Goal: Register for event/course

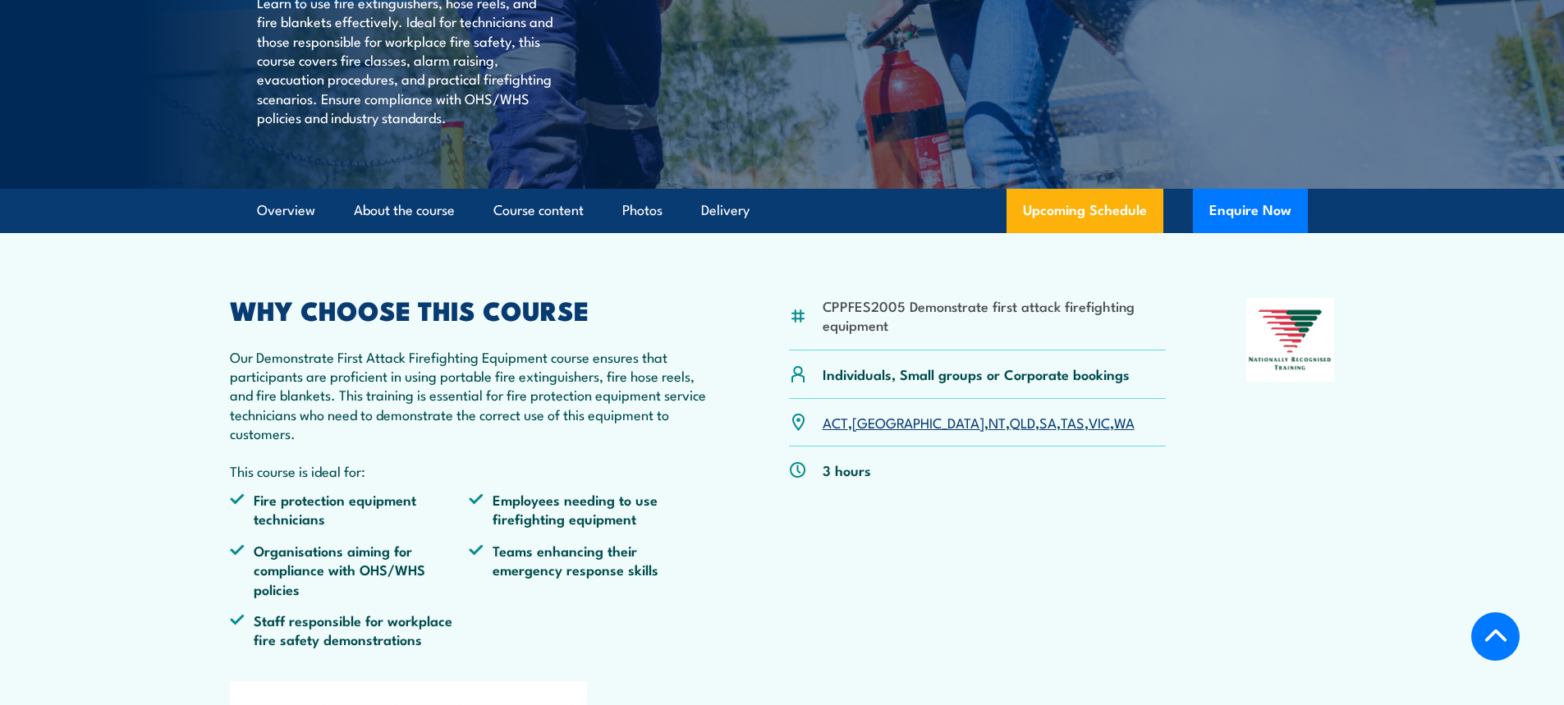
scroll to position [383, 0]
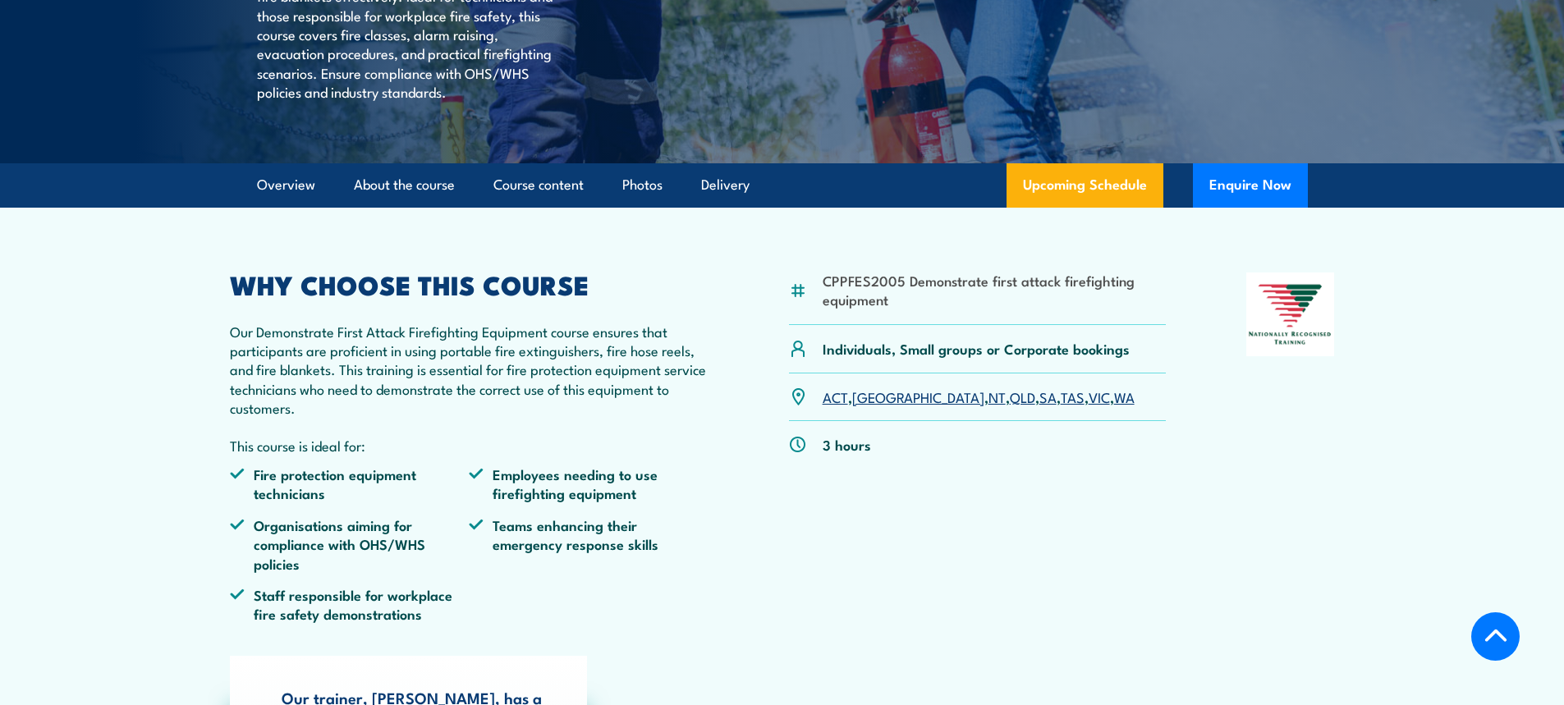
click at [1040, 406] on link "SA" at bounding box center [1048, 397] width 17 height 20
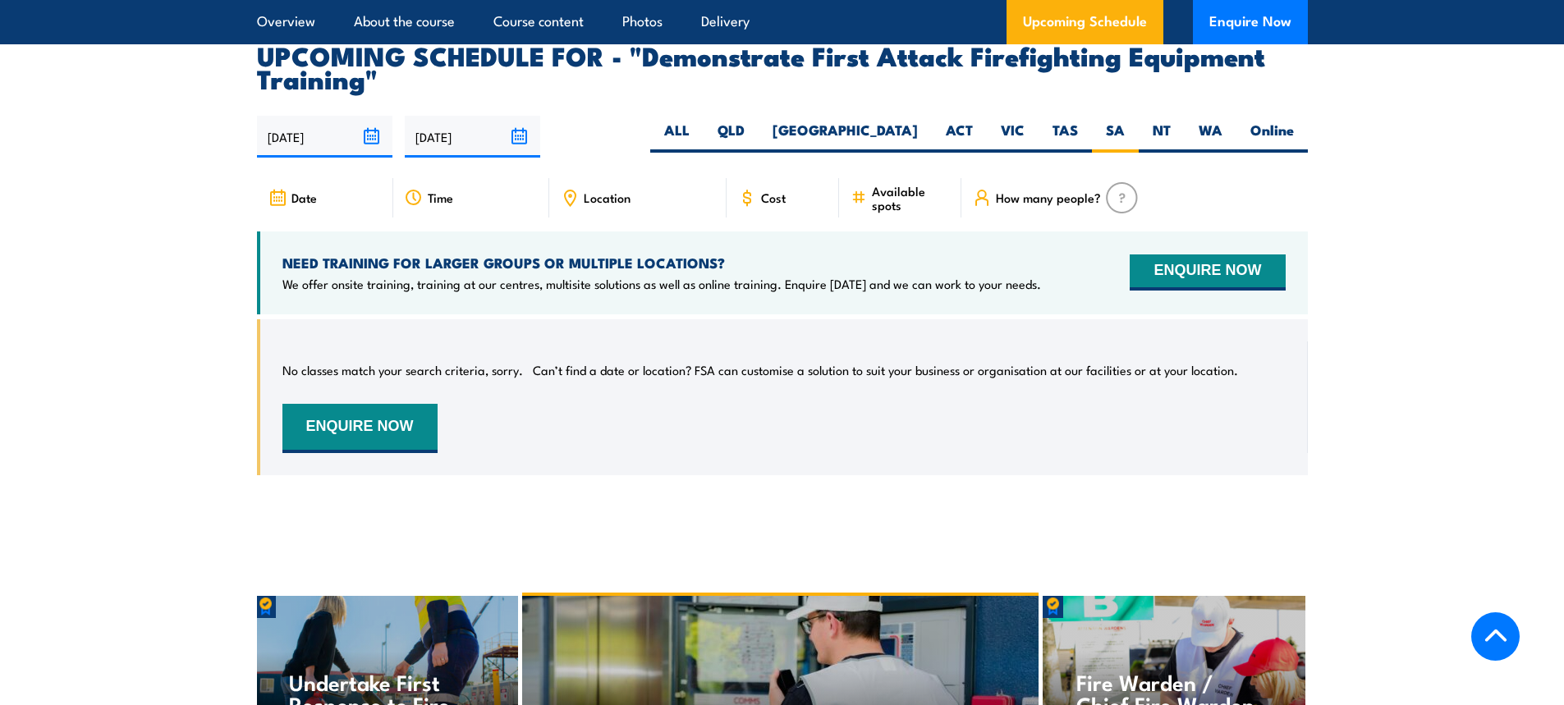
scroll to position [2977, 0]
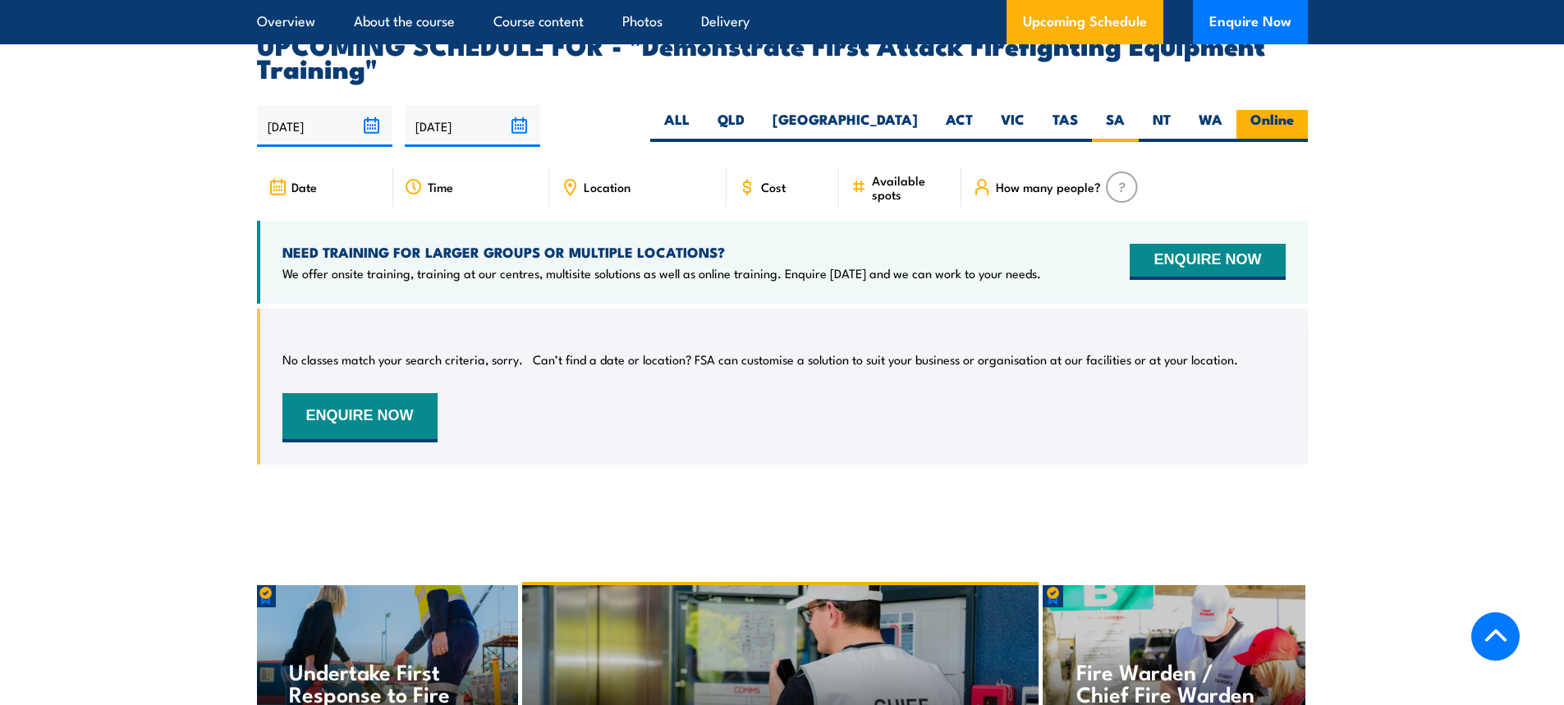
click at [1280, 110] on label "Online" at bounding box center [1272, 126] width 71 height 32
click at [1294, 110] on input "Online" at bounding box center [1299, 115] width 11 height 11
radio input "true"
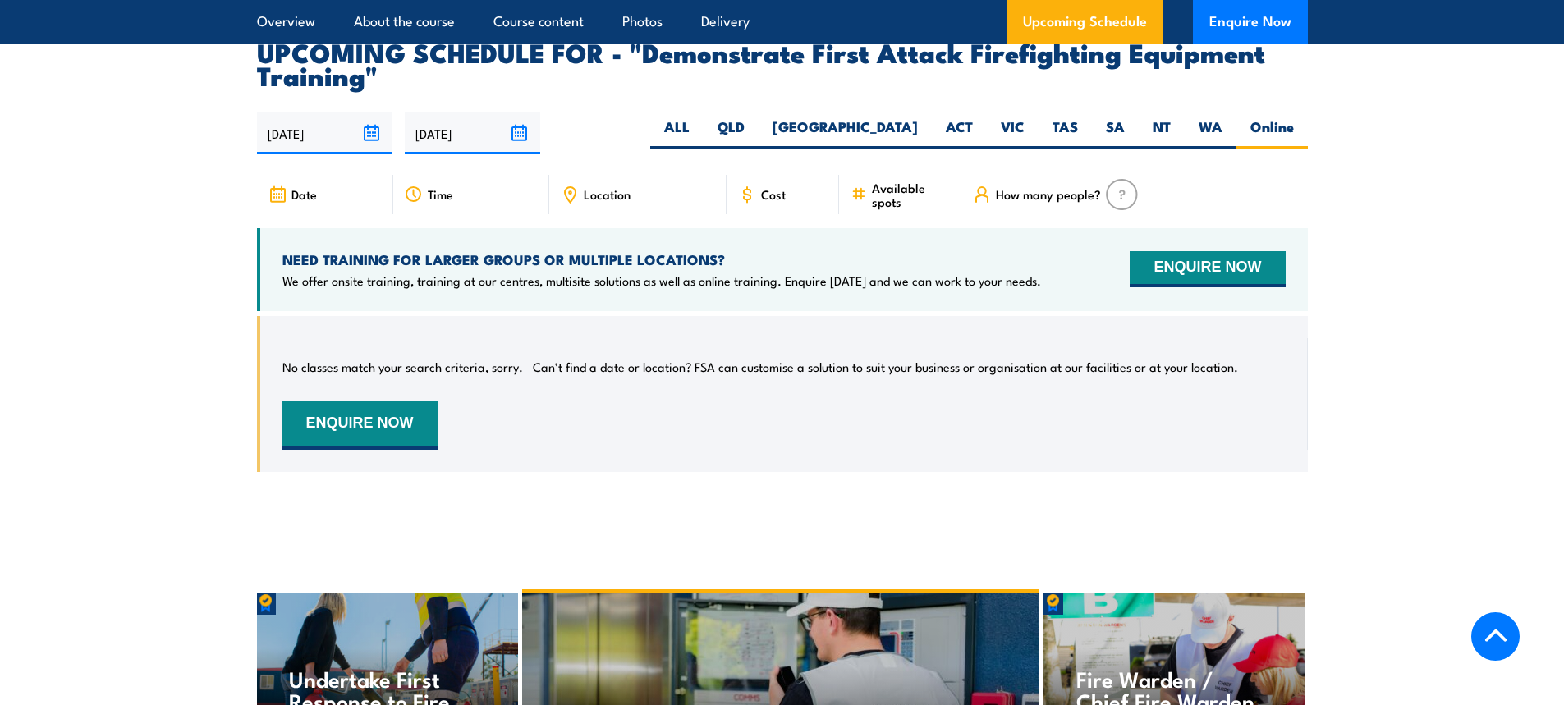
scroll to position [2977, 0]
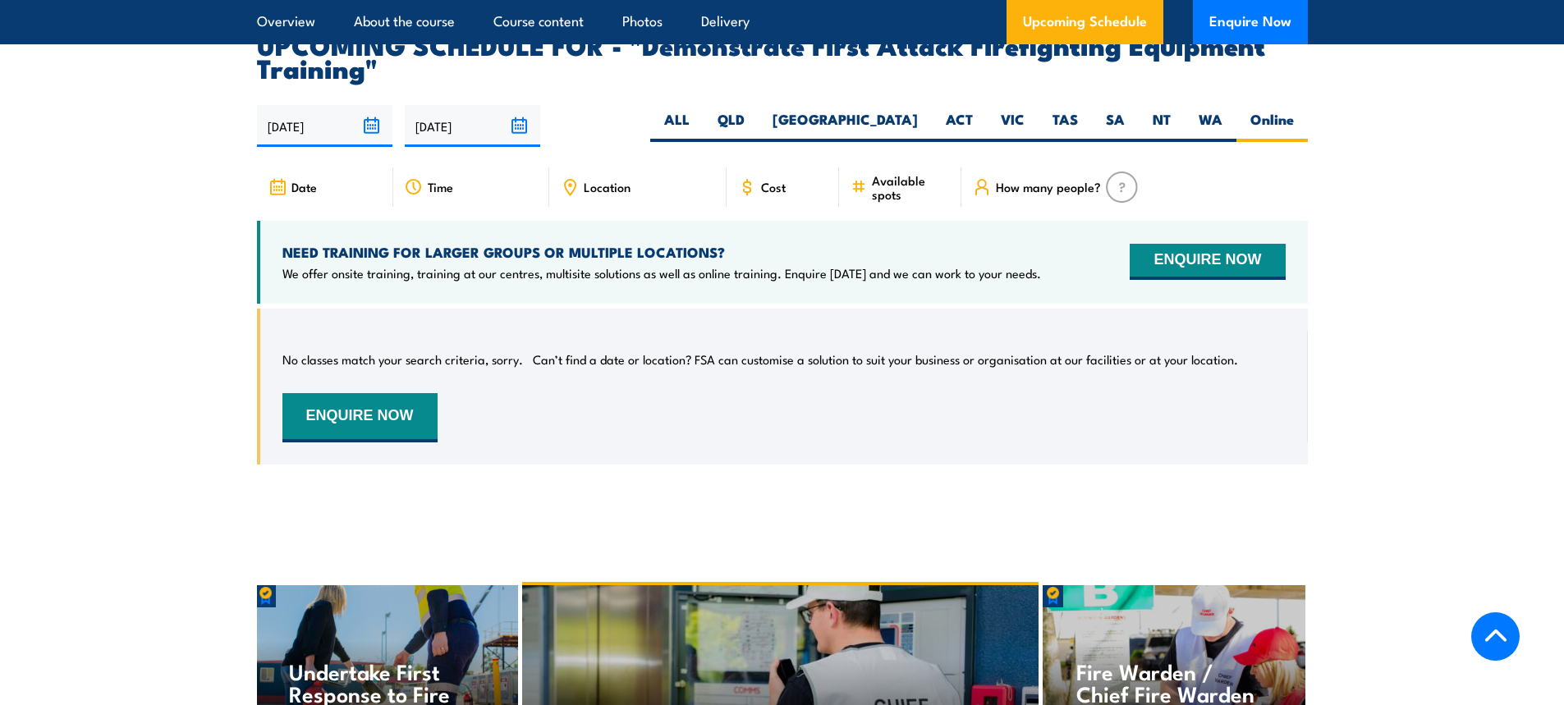
click at [772, 180] on span "Cost" at bounding box center [773, 187] width 25 height 14
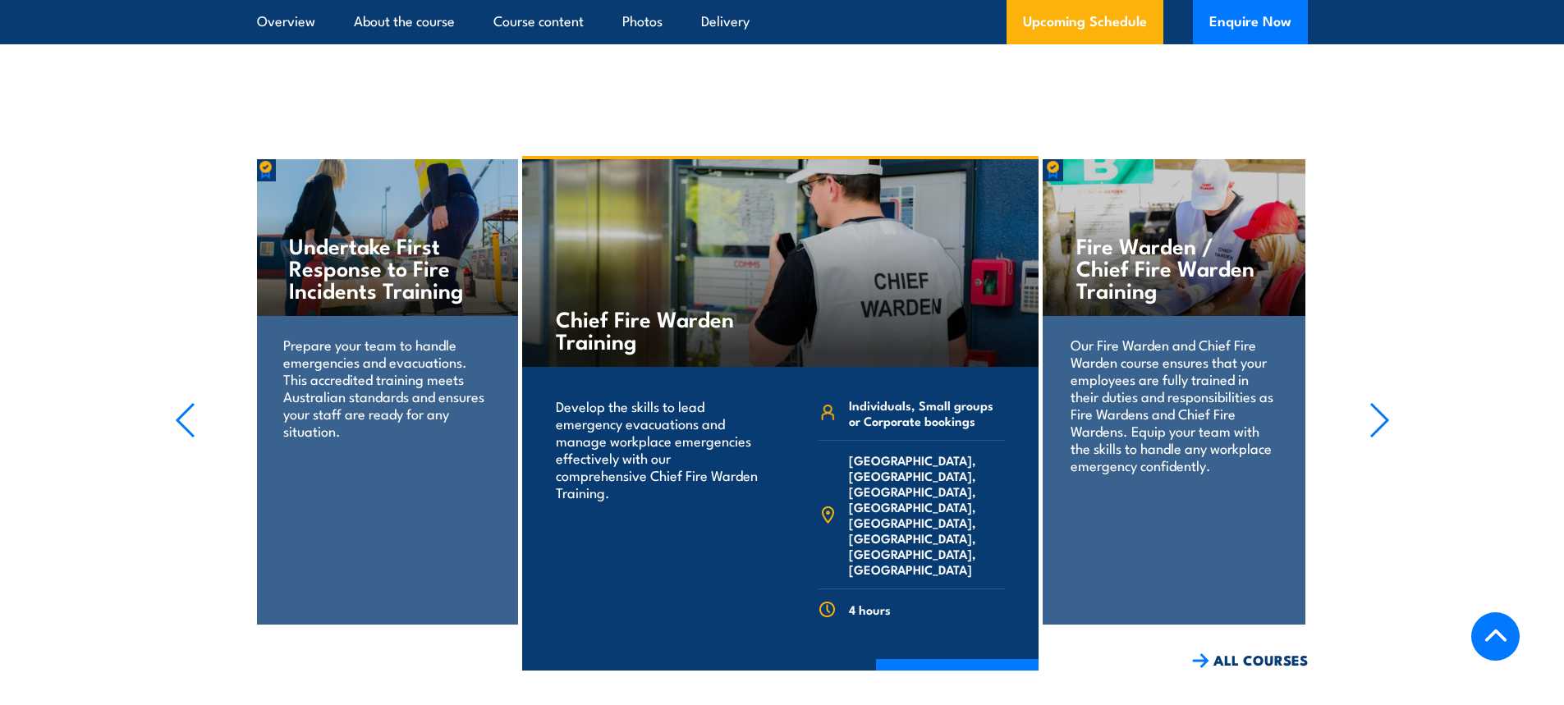
scroll to position [3505, 0]
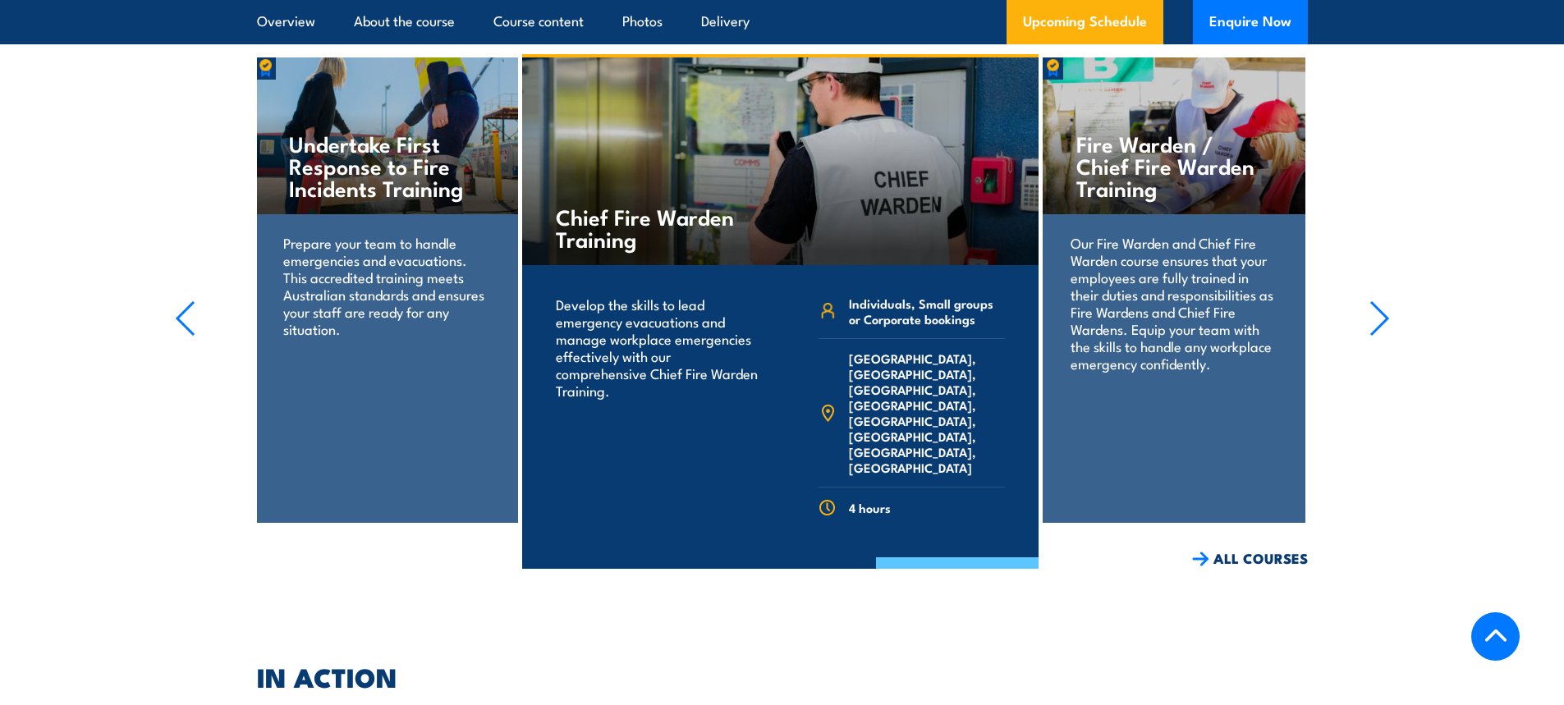
click at [967, 558] on link "COURSE DETAILS" at bounding box center [957, 579] width 163 height 43
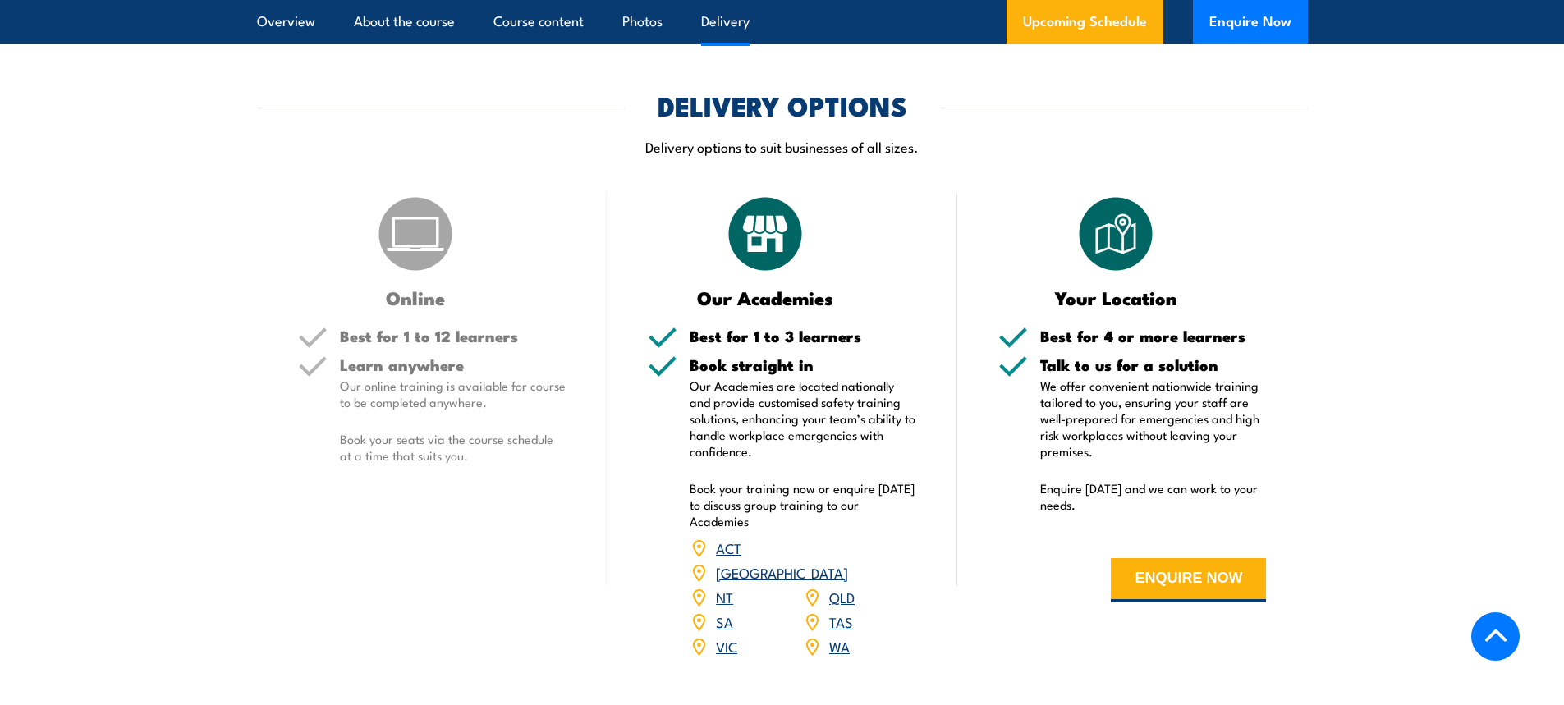
scroll to position [2258, 0]
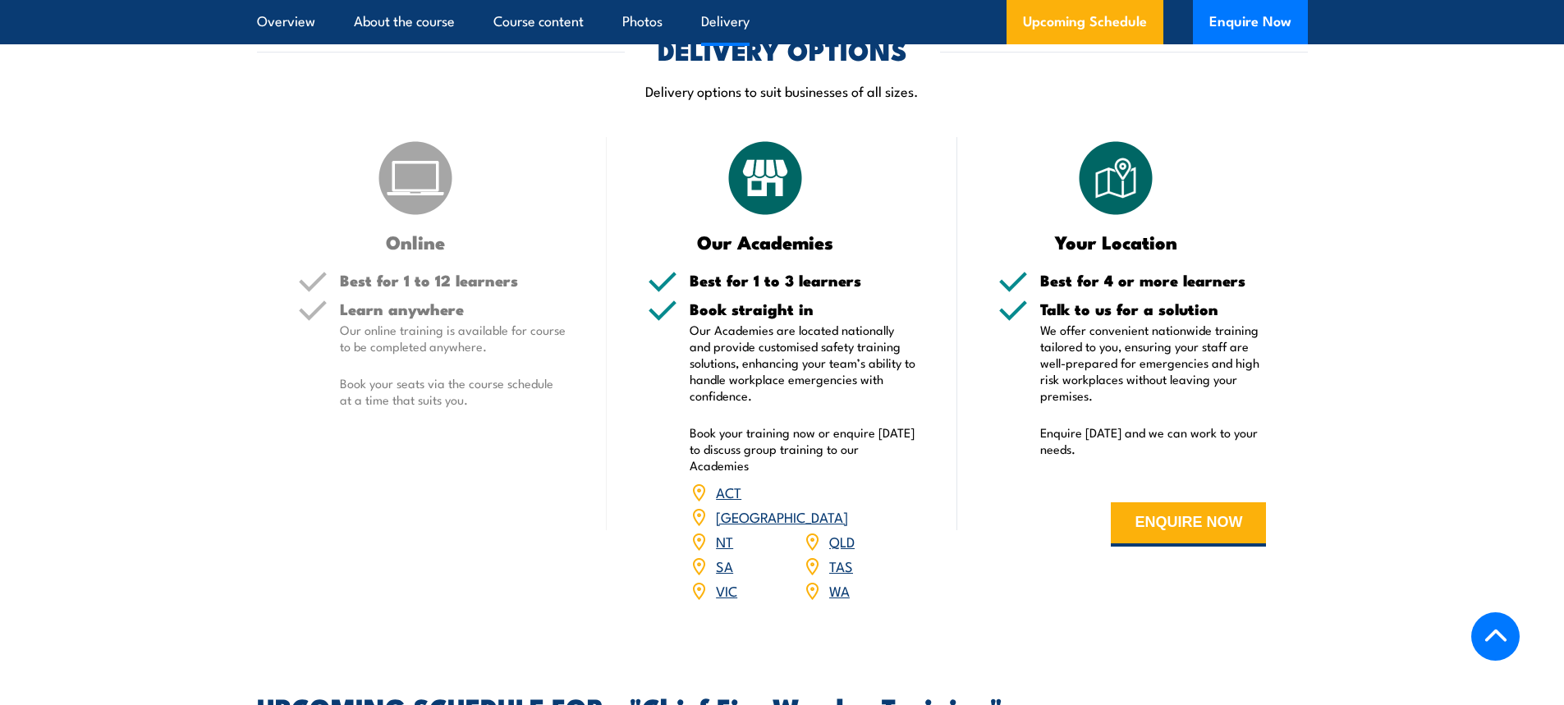
click at [722, 556] on link "SA" at bounding box center [724, 566] width 17 height 20
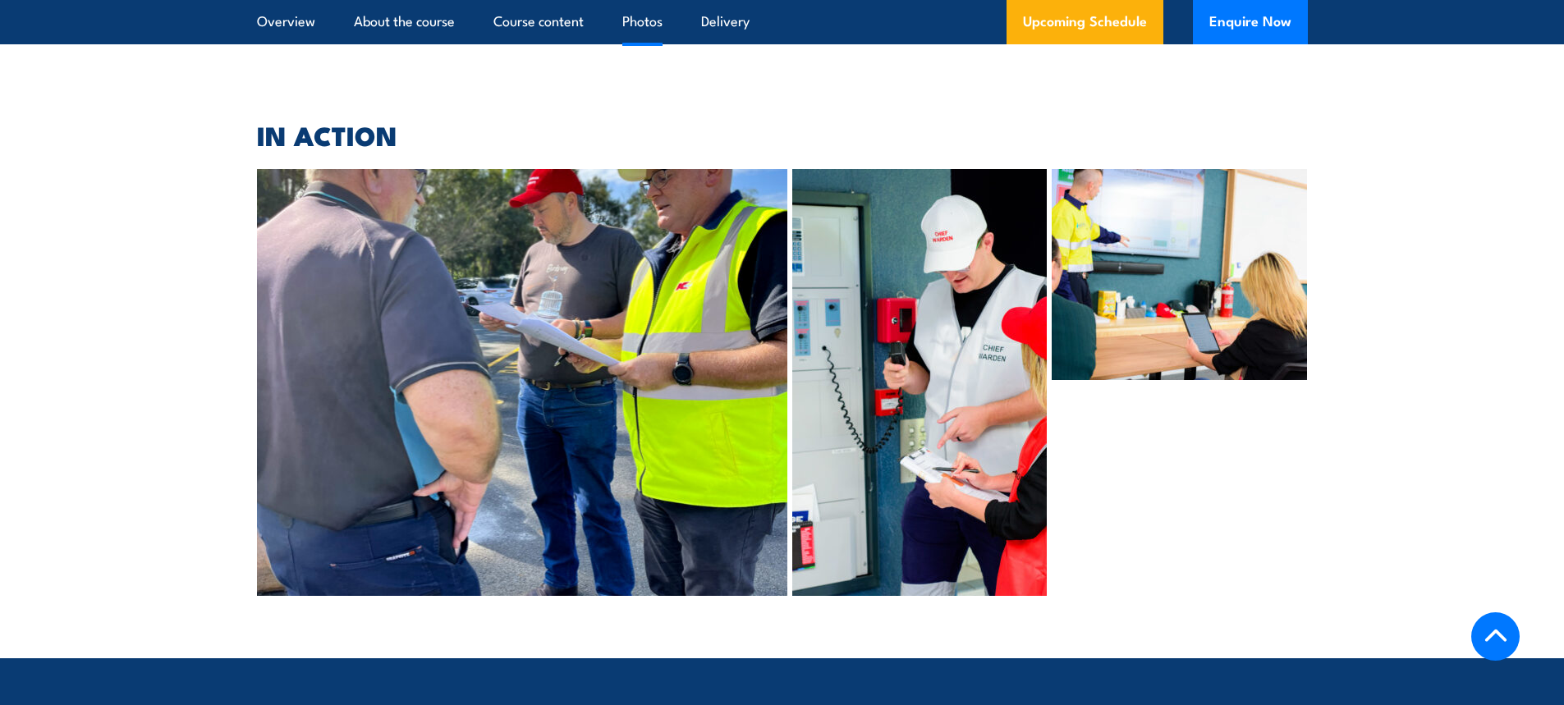
scroll to position [4353, 0]
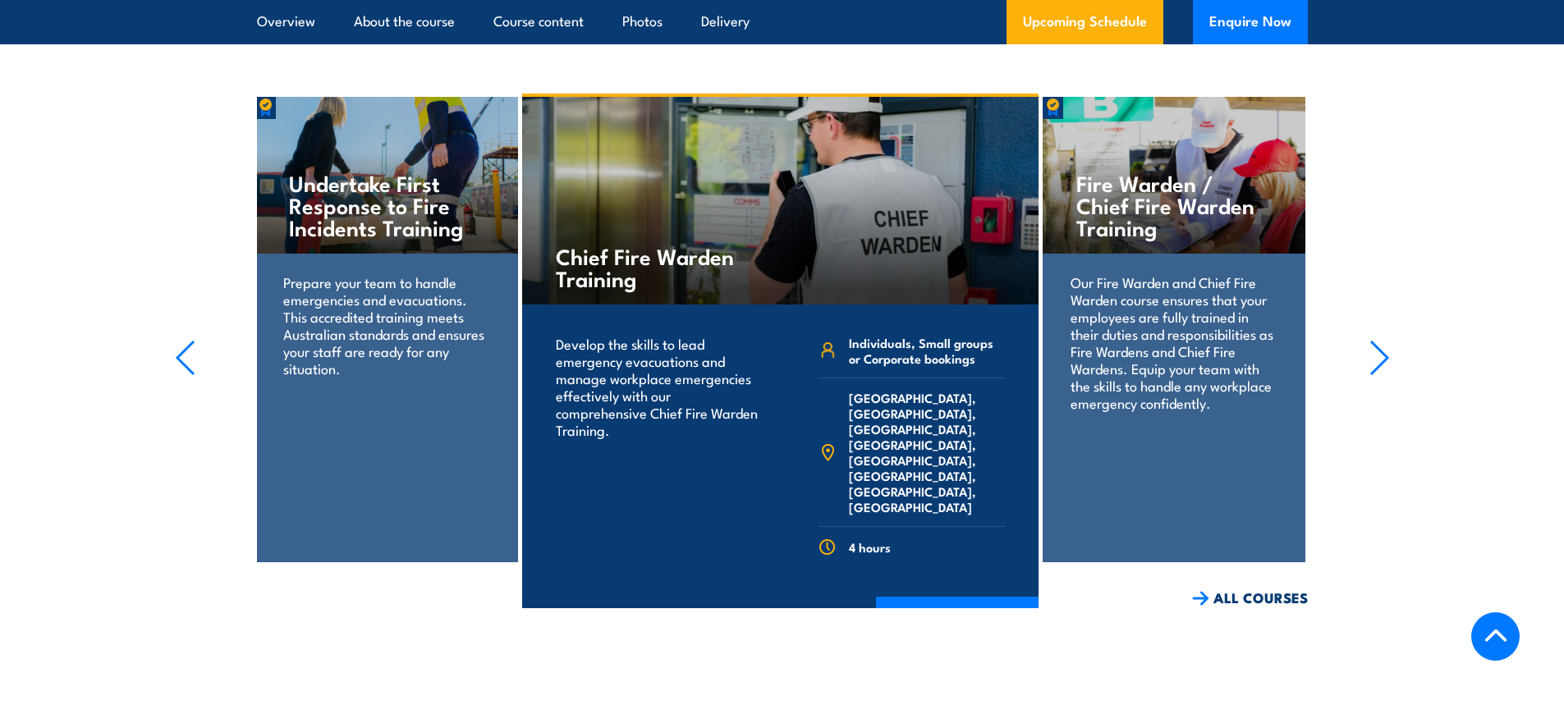
scroll to position [3505, 0]
